Goal: Task Accomplishment & Management: Manage account settings

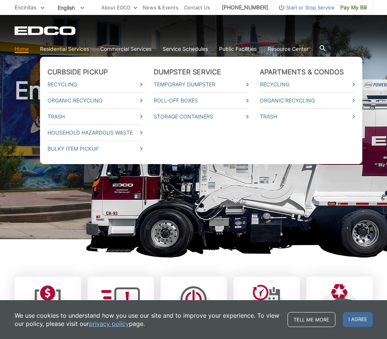
click at [76, 49] on link "Residential Services" at bounding box center [64, 49] width 49 height 8
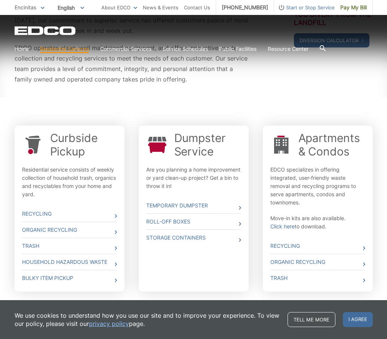
scroll to position [202, 0]
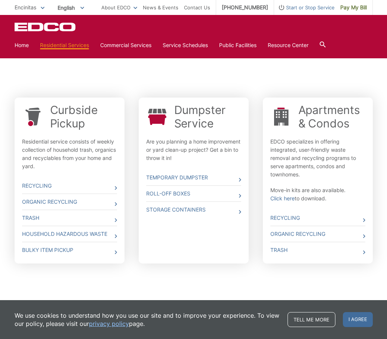
click at [181, 266] on div "Curbside Pickup Residential service consists of weekly collection of household …" at bounding box center [194, 197] width 358 height 207
click at [290, 74] on div "Whether you need curbside pickup, a dumpster, a roll off box or a storage conta…" at bounding box center [194, 11] width 358 height 165
click at [29, 43] on link "Home" at bounding box center [22, 45] width 14 height 8
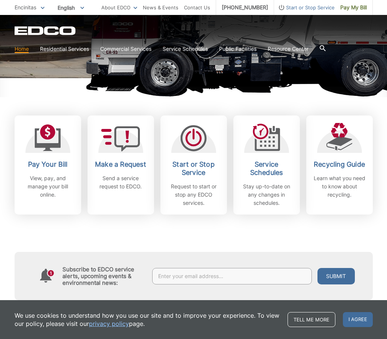
scroll to position [162, 0]
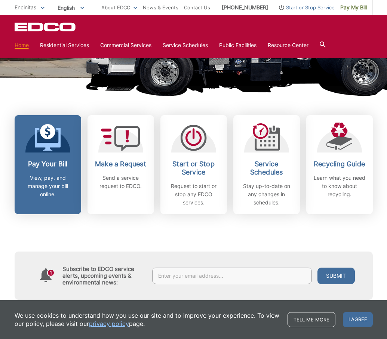
click at [47, 181] on p "View, pay, and manage your bill online." at bounding box center [47, 186] width 55 height 25
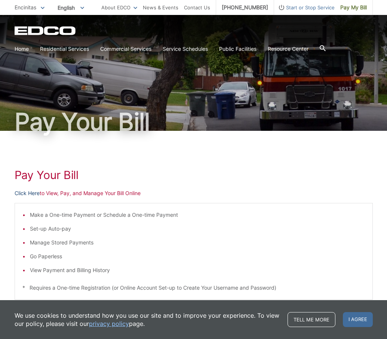
click at [30, 193] on link "Click Here" at bounding box center [27, 193] width 25 height 8
